Goal: Find specific page/section: Find specific page/section

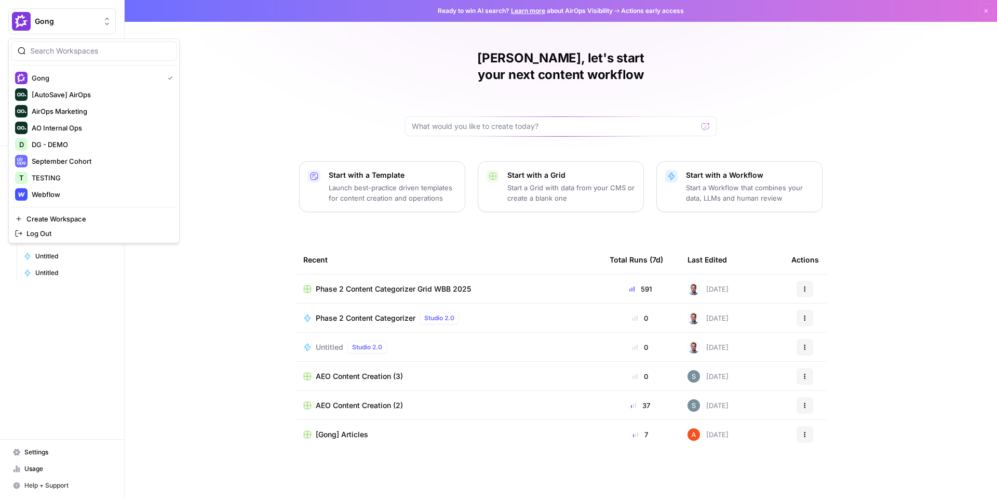
click at [64, 21] on span "Gong" at bounding box center [66, 21] width 63 height 10
click at [74, 144] on span "DG - DEMO" at bounding box center [100, 144] width 137 height 10
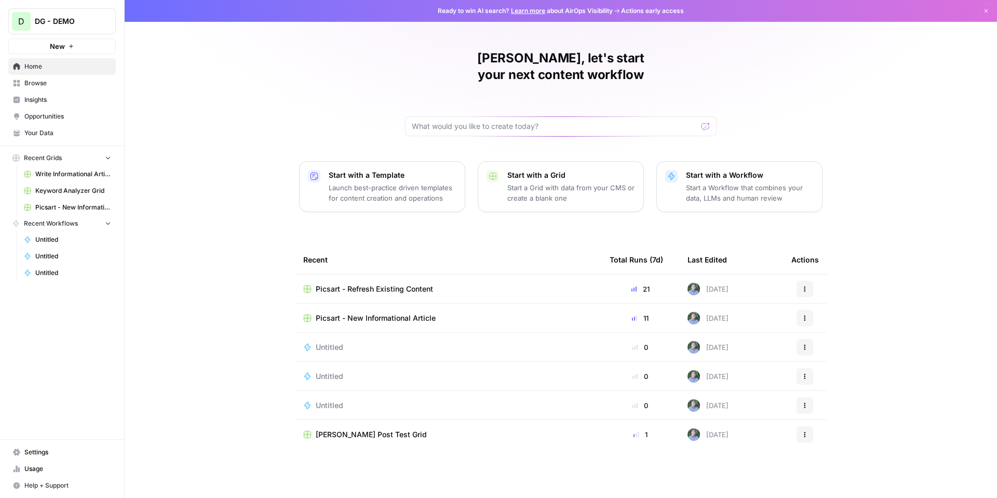
click at [369, 274] on td "Picsart - Refresh Existing Content" at bounding box center [448, 288] width 306 height 29
click at [358, 284] on span "Picsart - Refresh Existing Content" at bounding box center [374, 289] width 117 height 10
